Goal: Task Accomplishment & Management: Use online tool/utility

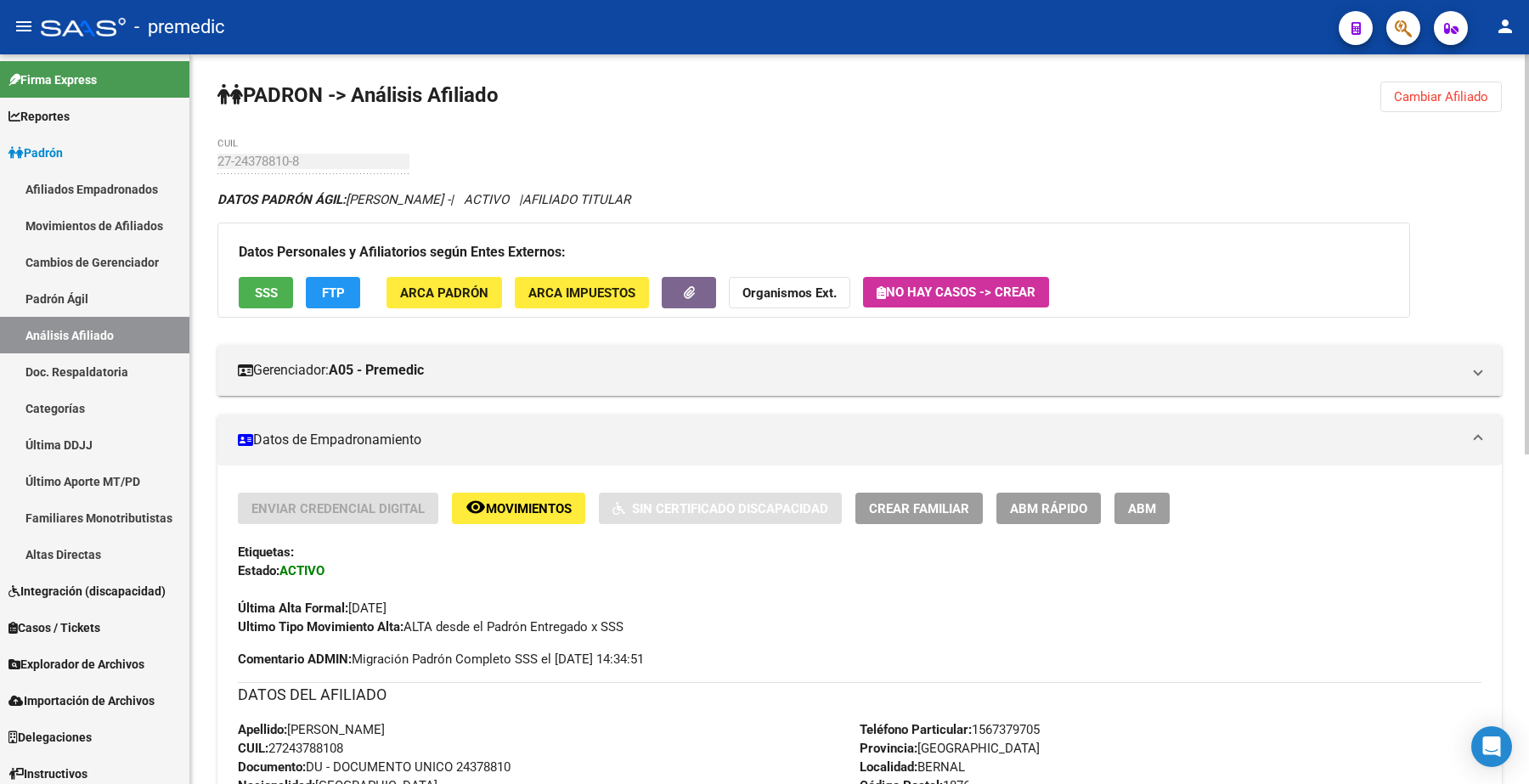
scroll to position [178, 0]
click at [1415, 93] on span "Cambiar Afiliado" at bounding box center [1440, 97] width 94 height 16
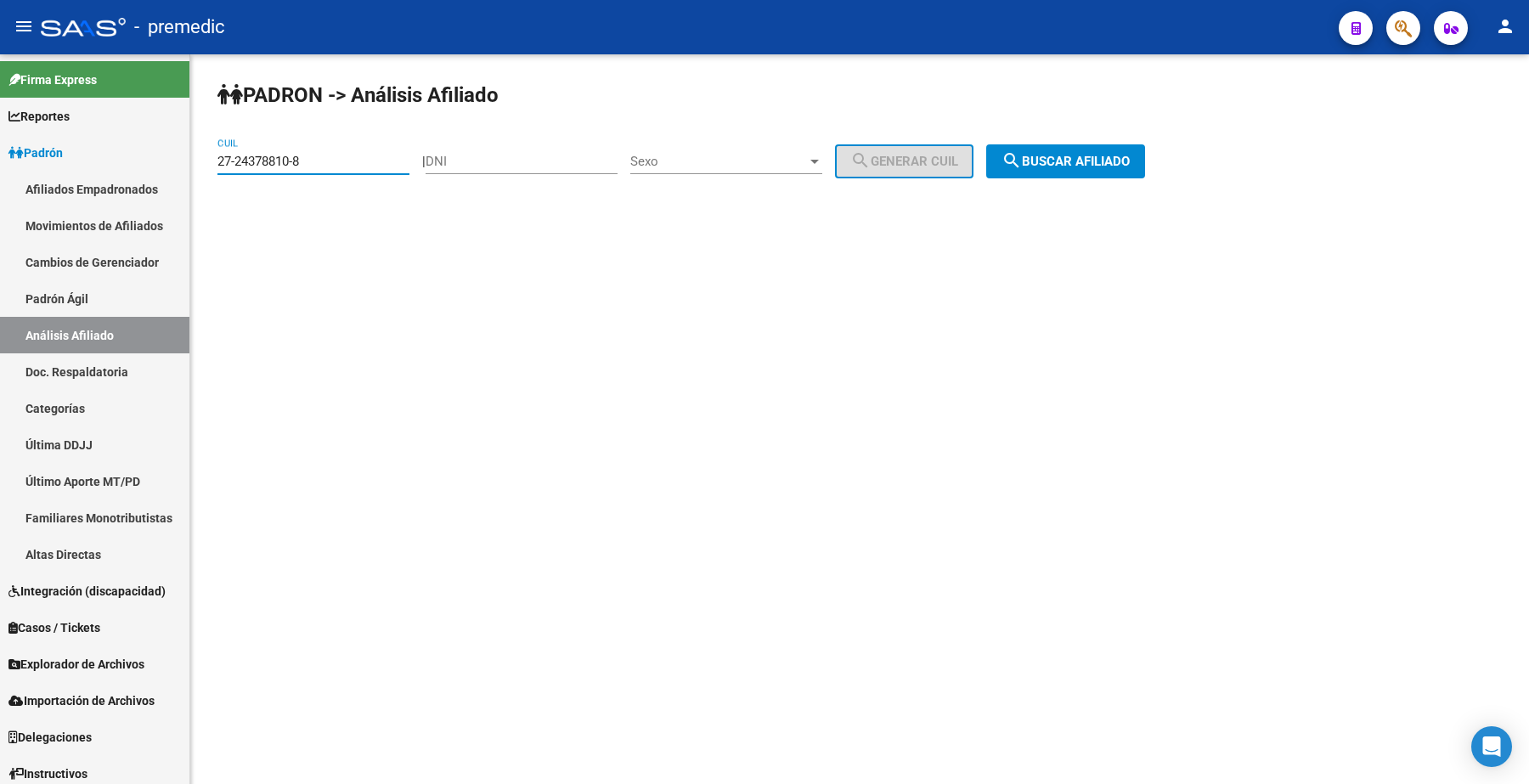
drag, startPoint x: 332, startPoint y: 154, endPoint x: 521, endPoint y: 206, distance: 196.0
click at [5, 140] on mat-sidenav-container "Firma Express Reportes Padrón Traspasos x O.S. Traspasos x Gerenciador Traspaso…" at bounding box center [764, 419] width 1529 height 730
paste input "0-33710753-3"
type input "20-33710753-3"
click at [1046, 166] on span "search Buscar afiliado" at bounding box center [1066, 161] width 128 height 16
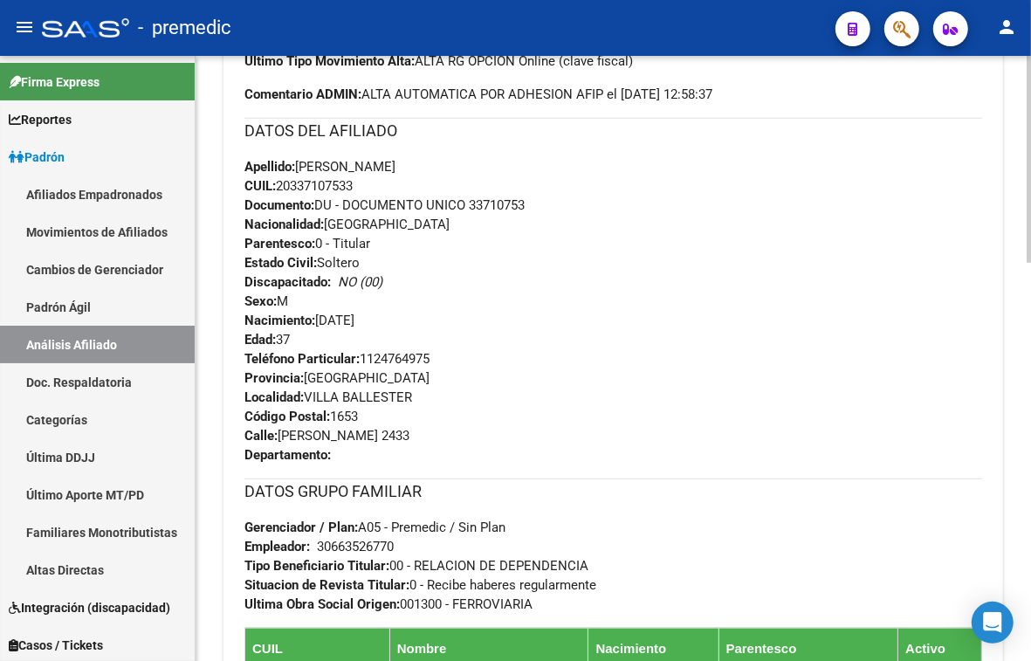
scroll to position [727, 0]
